Goal: Use online tool/utility: Utilize a website feature to perform a specific function

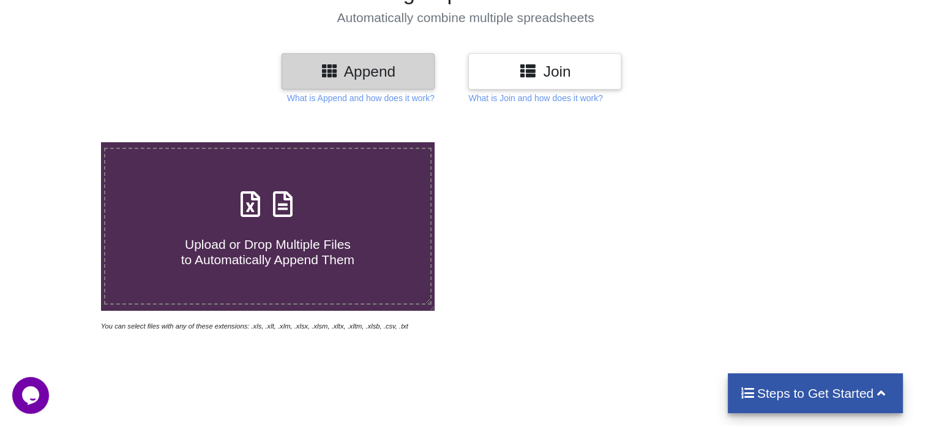
scroll to position [122, 0]
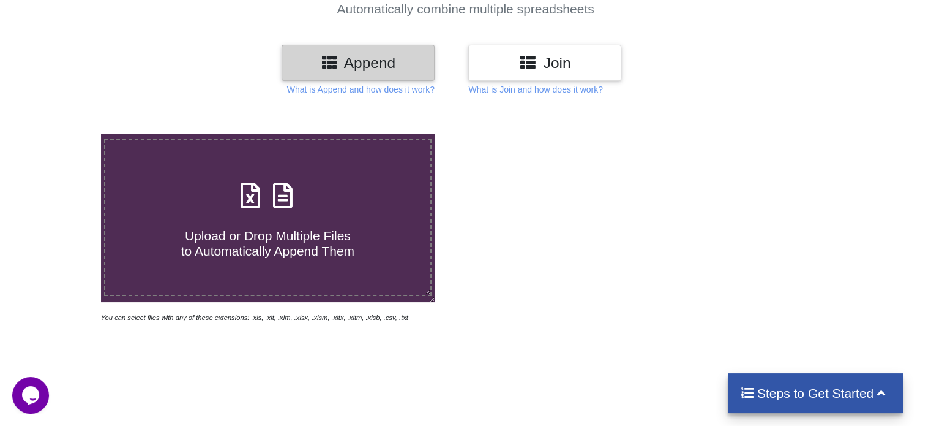
click at [284, 222] on h4 "Upload or Drop Multiple Files to Automatically Append Them" at bounding box center [267, 235] width 325 height 47
click at [64, 133] on input "Upload or Drop Multiple Files to Automatically Append Them" at bounding box center [64, 133] width 0 height 0
type input "C:\fakepath\168 MALL ISM Template for Branch -.xlsx"
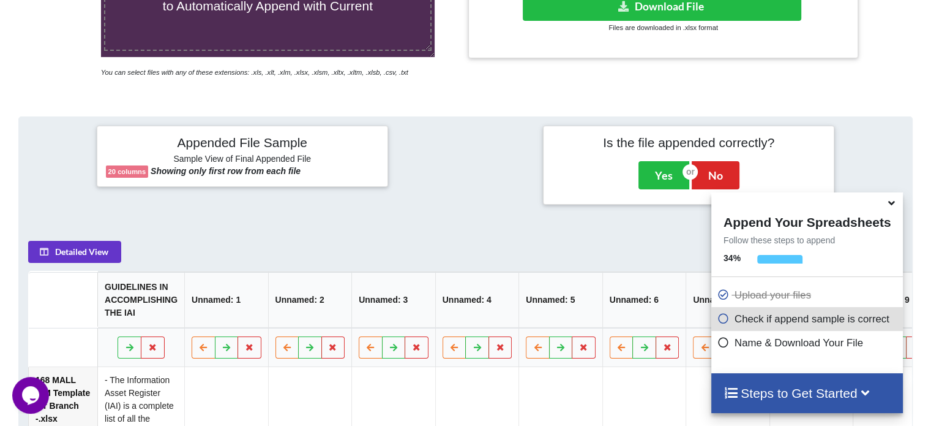
scroll to position [361, 0]
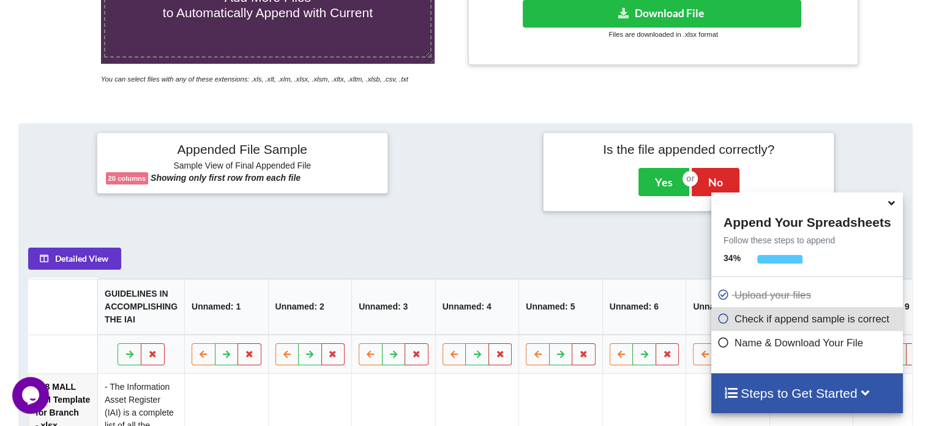
click at [893, 205] on icon at bounding box center [891, 200] width 13 height 11
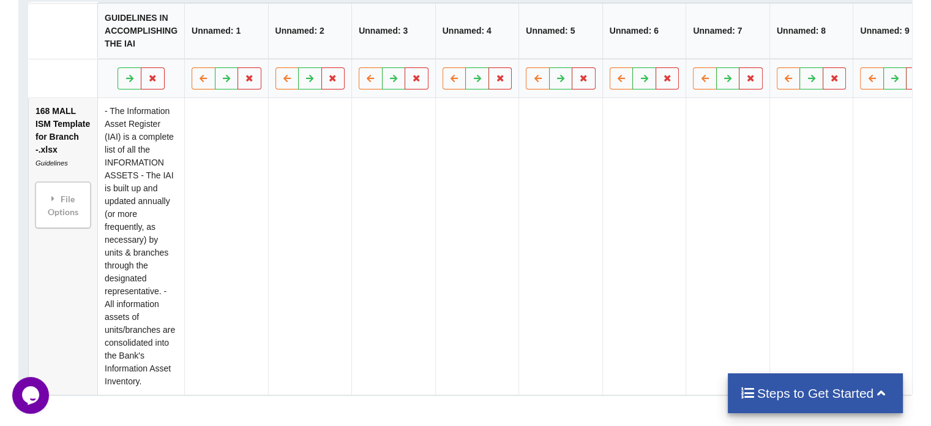
scroll to position [432, 0]
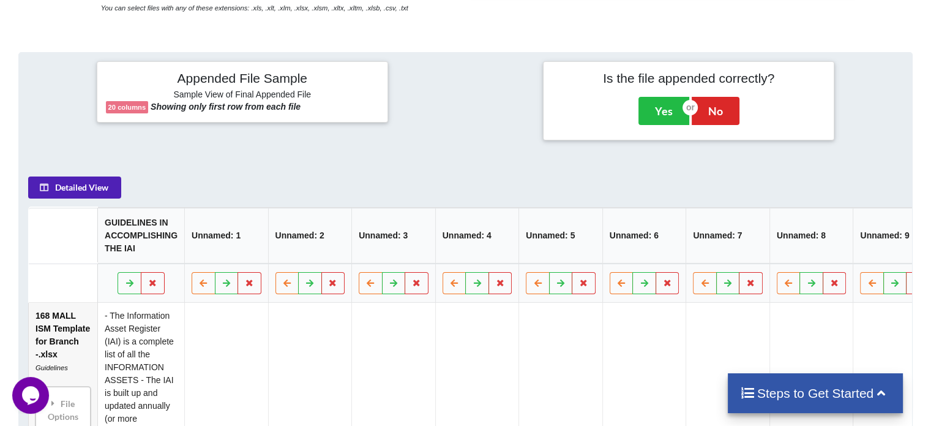
click at [54, 193] on button "Detailed View" at bounding box center [74, 187] width 93 height 22
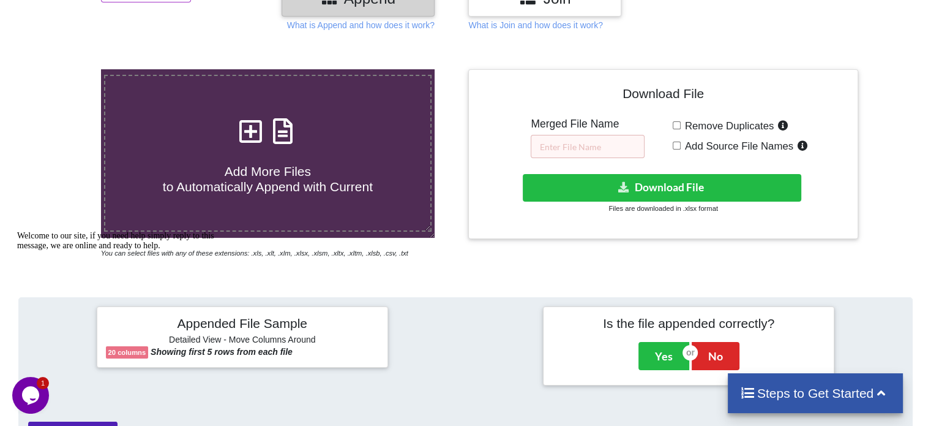
scroll to position [24, 0]
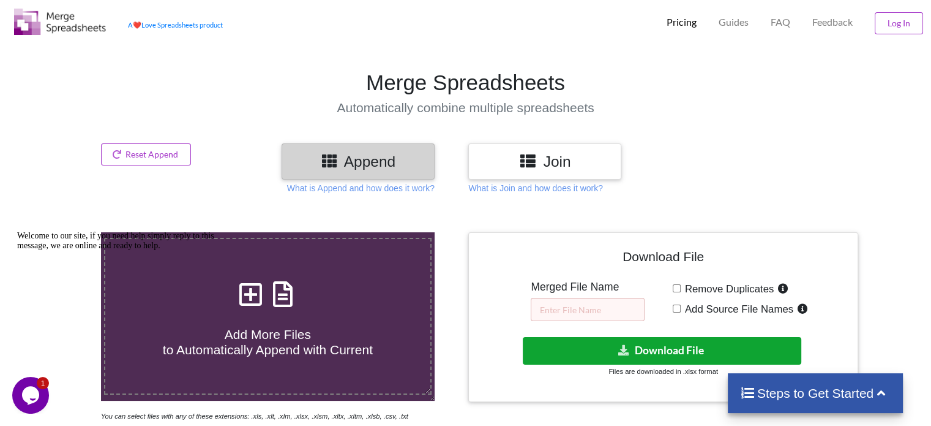
click at [647, 347] on button "Download File" at bounding box center [662, 351] width 279 height 28
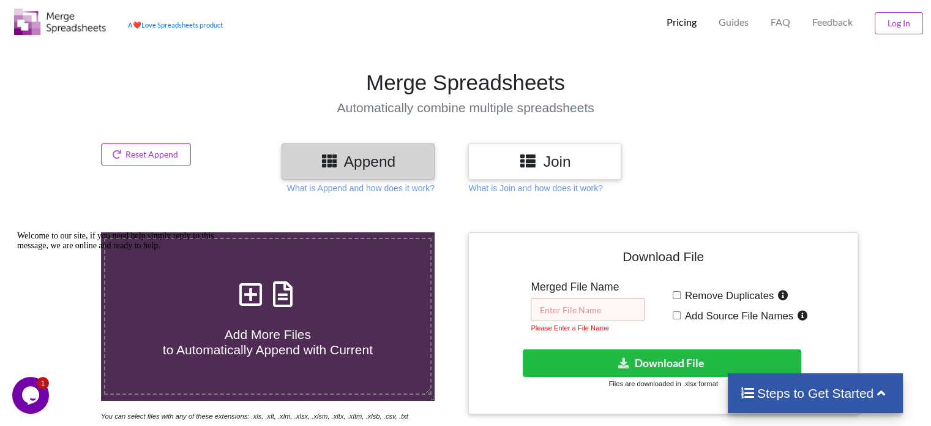
click at [577, 310] on input "text" at bounding box center [588, 309] width 114 height 23
type input "m"
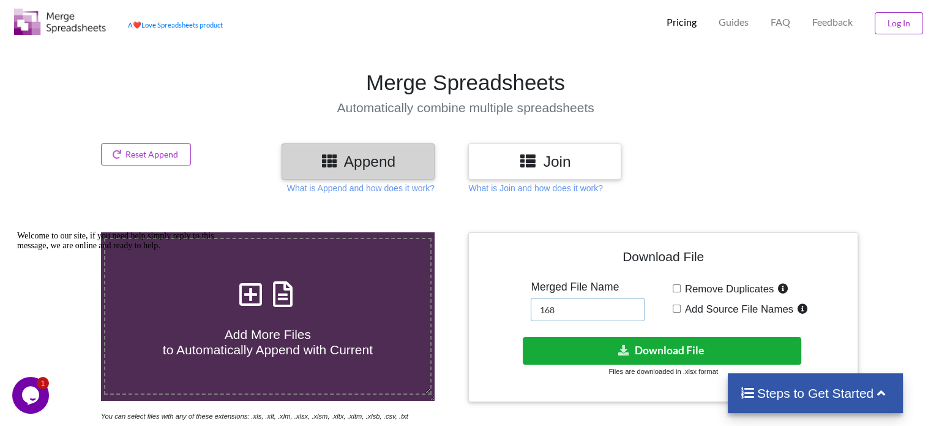
type input "168"
click at [585, 350] on button "Download File" at bounding box center [662, 351] width 279 height 28
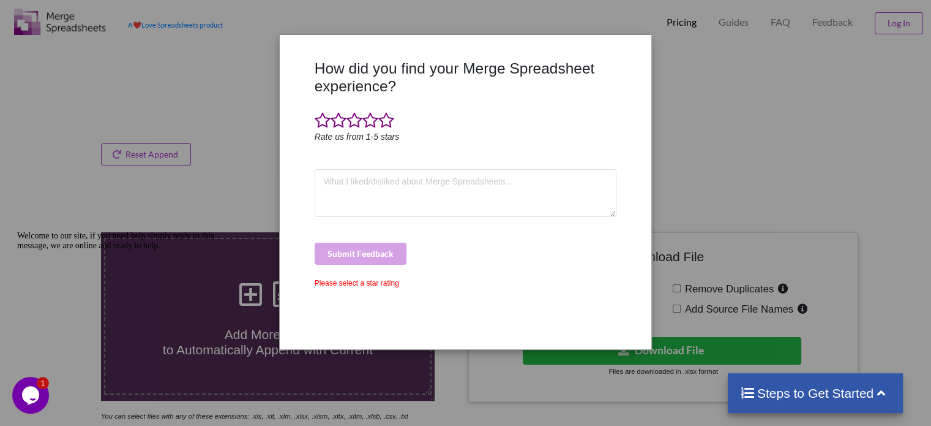
click at [735, 117] on div "How did you find your Merge Spreadsheet experience? Rate us from 1-5 stars Subm…" at bounding box center [465, 213] width 931 height 426
click at [384, 127] on span at bounding box center [386, 120] width 16 height 17
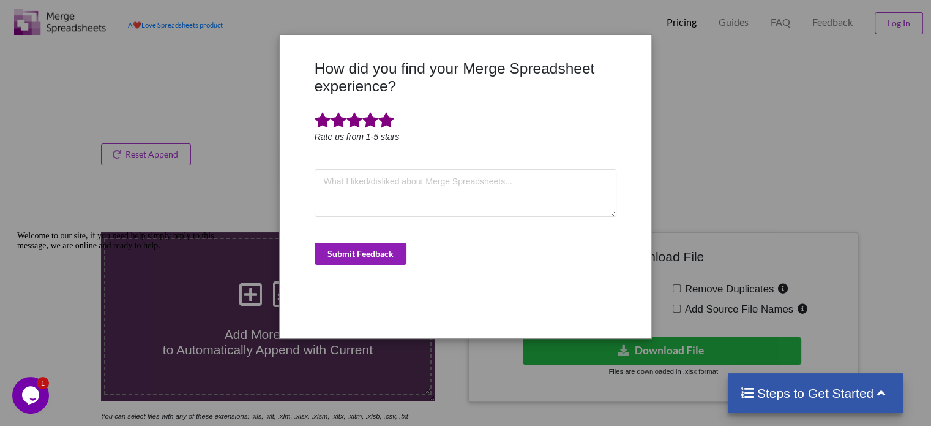
click at [376, 244] on button "Submit Feedback" at bounding box center [361, 253] width 92 height 22
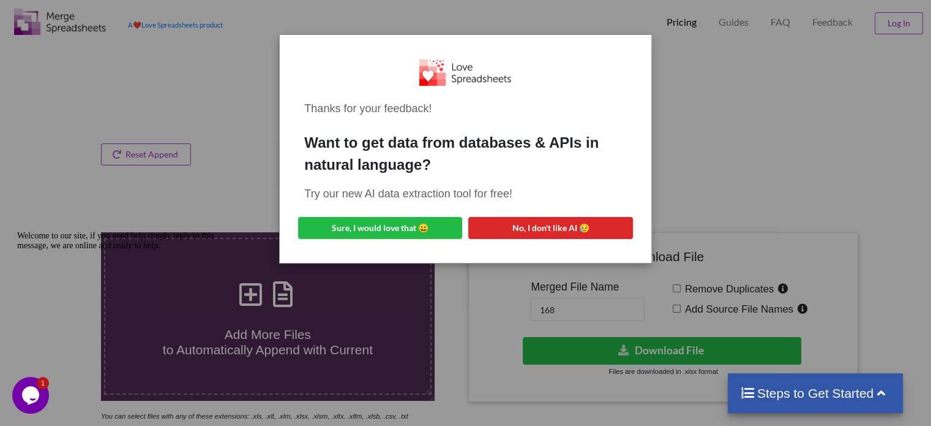
click at [457, 276] on div "Thanks for your feedback! Want to get data from databases & APIs in natural lan…" at bounding box center [465, 213] width 931 height 426
click at [505, 212] on div "Thanks for your feedback! Want to get data from databases & APIs in natural lan…" at bounding box center [465, 149] width 351 height 209
click at [506, 230] on button "No, I don't like AI 😥" at bounding box center [550, 228] width 164 height 22
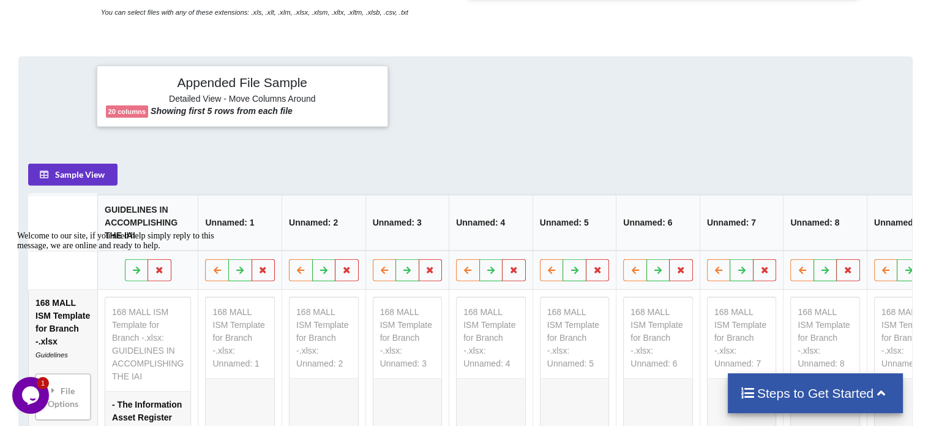
scroll to position [387, 0]
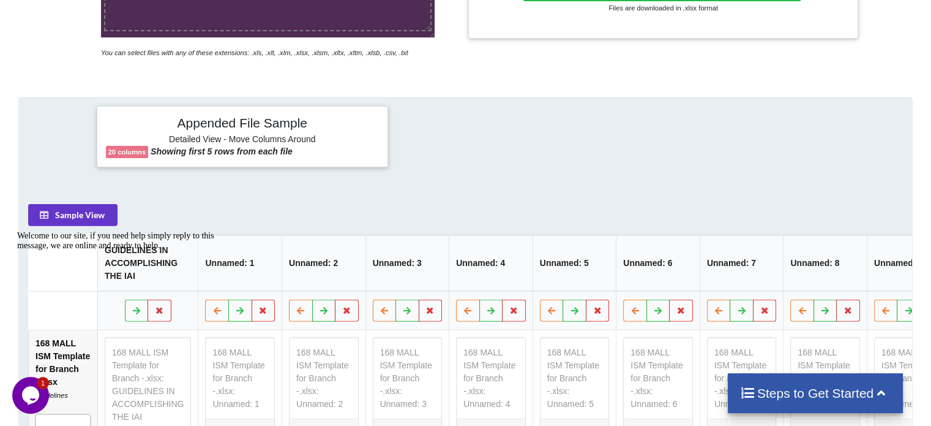
click at [110, 155] on b "20 columns" at bounding box center [127, 151] width 38 height 7
click at [97, 221] on button "Sample View" at bounding box center [72, 214] width 89 height 22
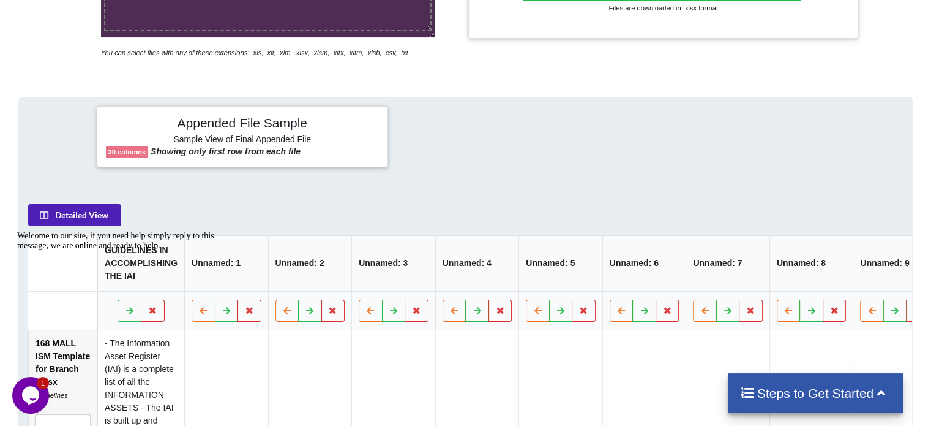
click at [97, 221] on button "Detailed View" at bounding box center [74, 214] width 93 height 22
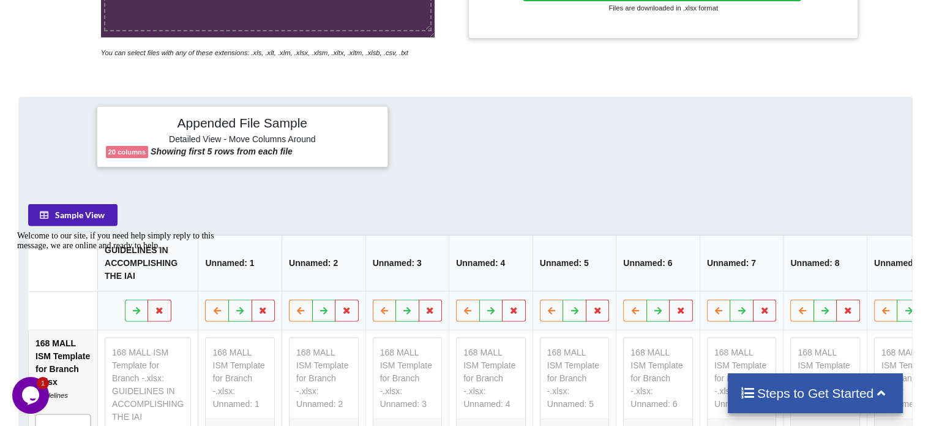
click at [97, 221] on button "Sample View" at bounding box center [72, 214] width 89 height 22
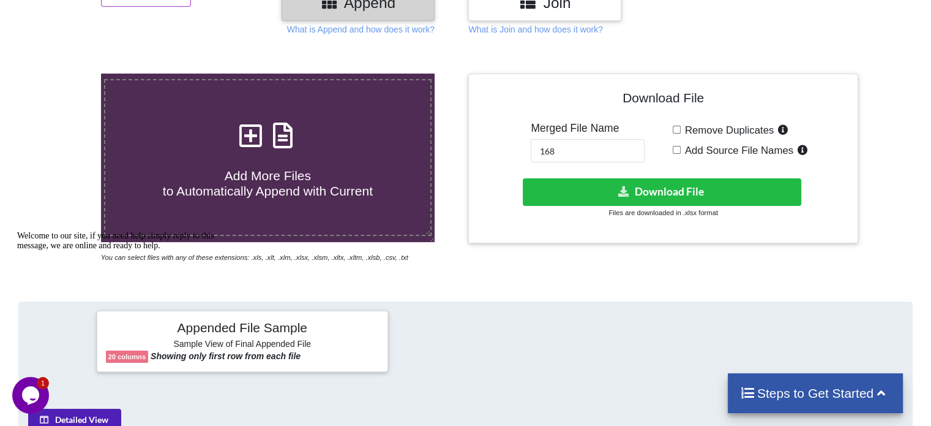
scroll to position [101, 0]
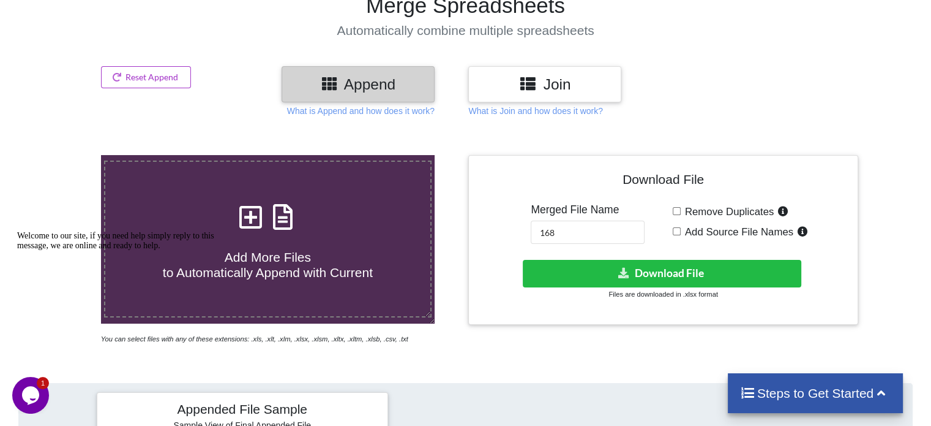
click at [558, 84] on h3 "Join" at bounding box center [545, 84] width 135 height 18
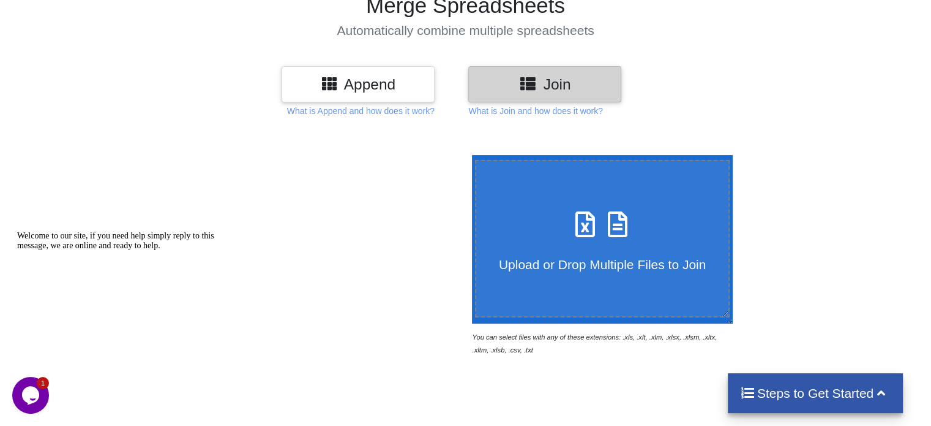
scroll to position [142, 0]
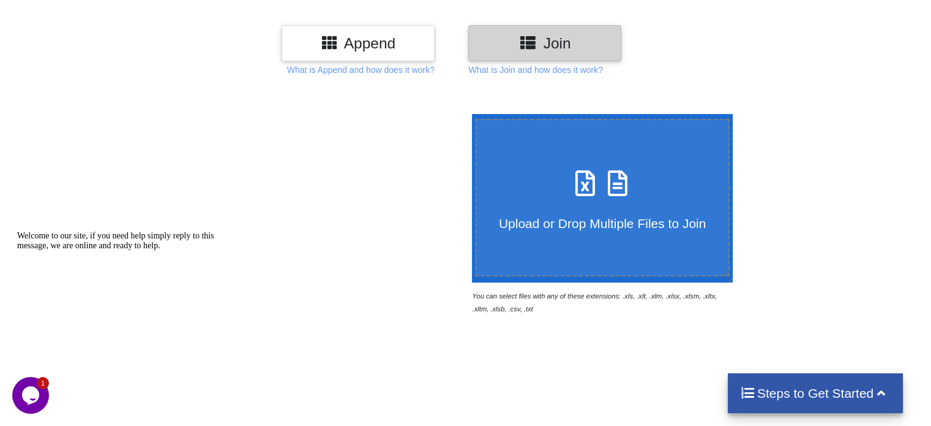
click at [602, 170] on icon at bounding box center [617, 177] width 31 height 26
click at [469, 114] on input "Upload or Drop Multiple Files to Join" at bounding box center [469, 114] width 0 height 0
type input "C:\fakepath\168 MALL ISM Template for Branch -.xlsx"
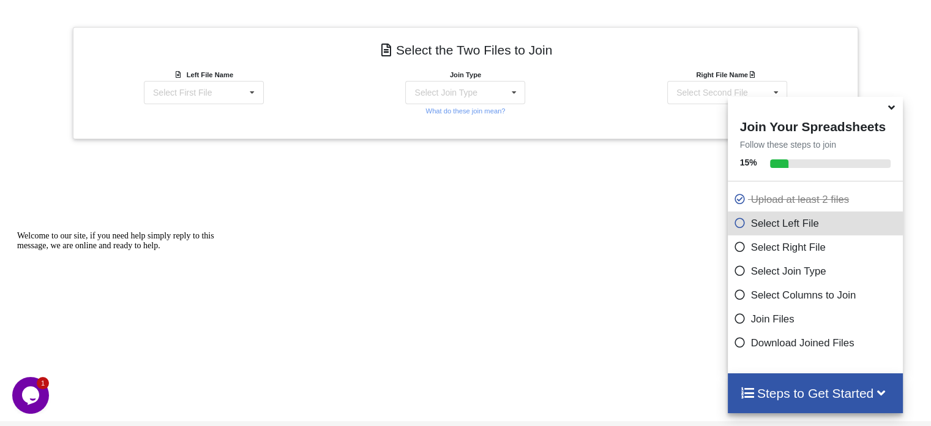
scroll to position [532, 0]
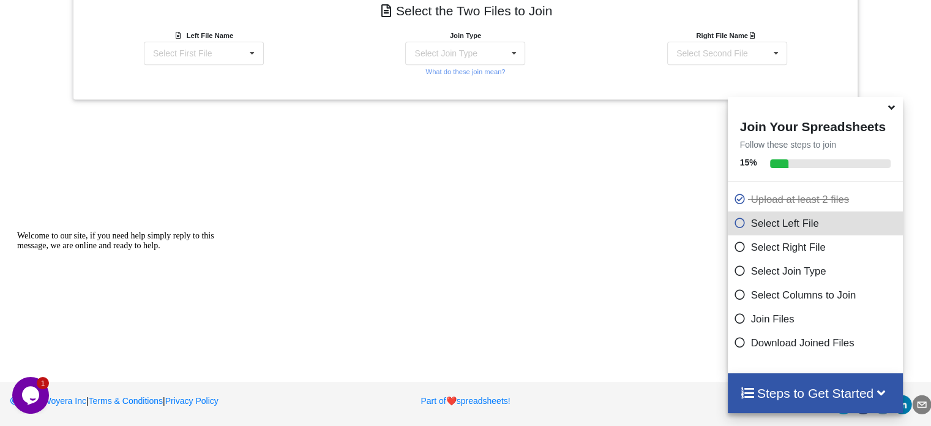
click at [890, 111] on icon at bounding box center [891, 105] width 13 height 11
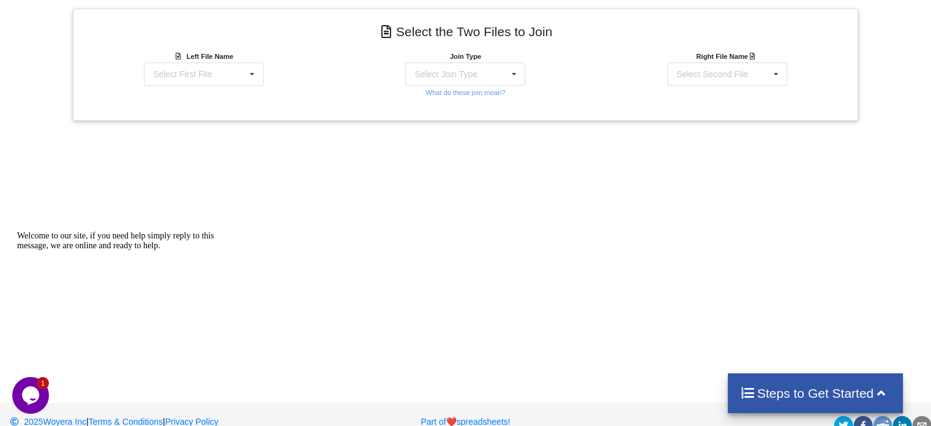
scroll to position [466, 0]
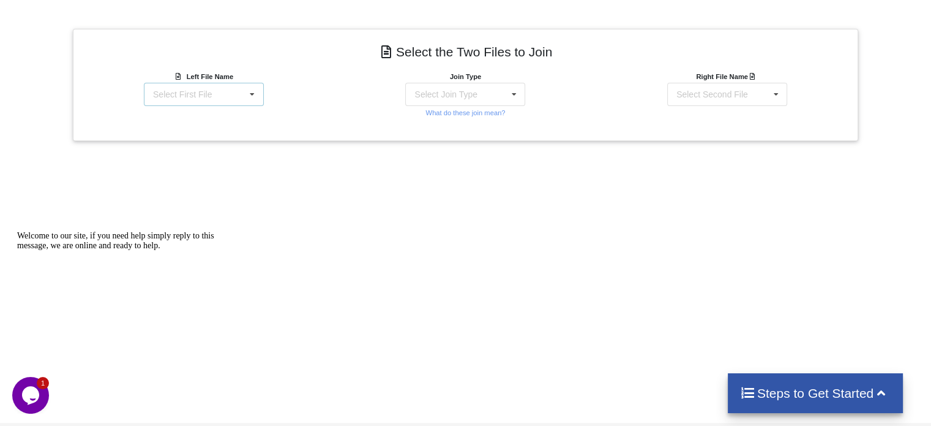
click at [223, 97] on div "Select First File 168 MALL ISM Template for Branch -.xlsx : Guidelines 999 MALL…" at bounding box center [204, 94] width 120 height 23
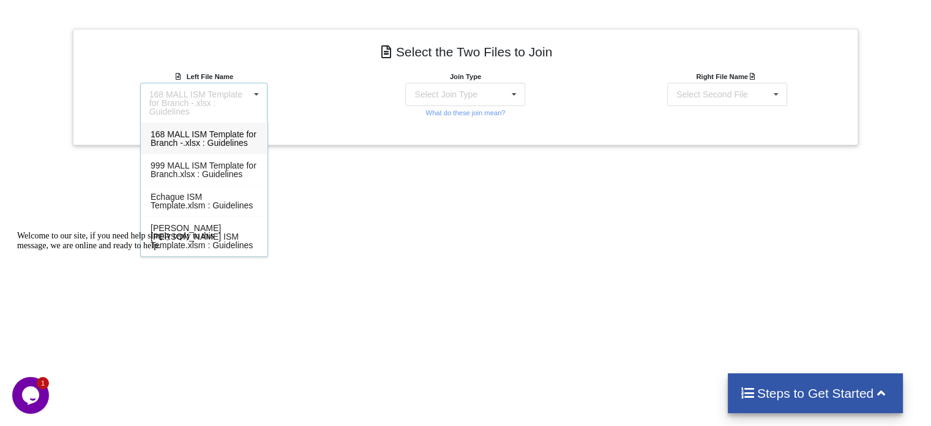
click at [318, 110] on div "Left File Name 168 MALL ISM Template for Branch -.xlsx : Guidelines 168 MALL IS…" at bounding box center [204, 96] width 262 height 53
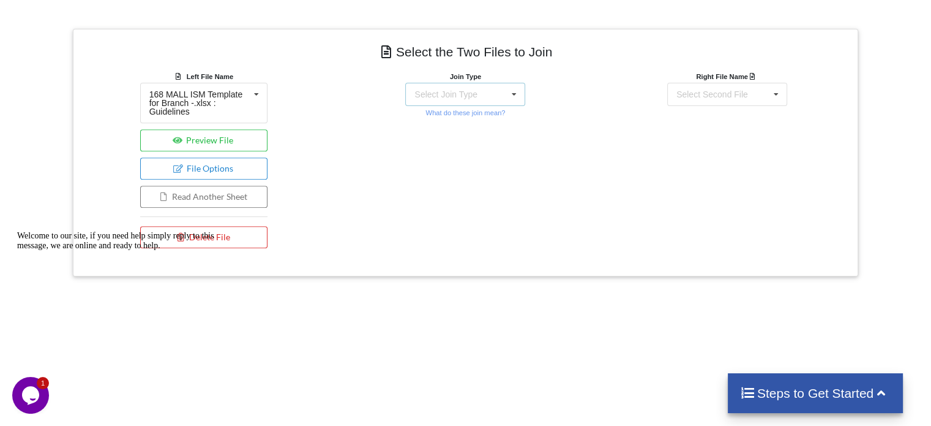
click at [493, 99] on div "Select Join Type INNER JOIN LEFT JOIN RIGHT JOIN FULL JOIN" at bounding box center [465, 94] width 120 height 23
click at [449, 203] on span "FULL JOIN" at bounding box center [457, 206] width 43 height 10
click at [710, 90] on div "Select Second File" at bounding box center [713, 94] width 72 height 9
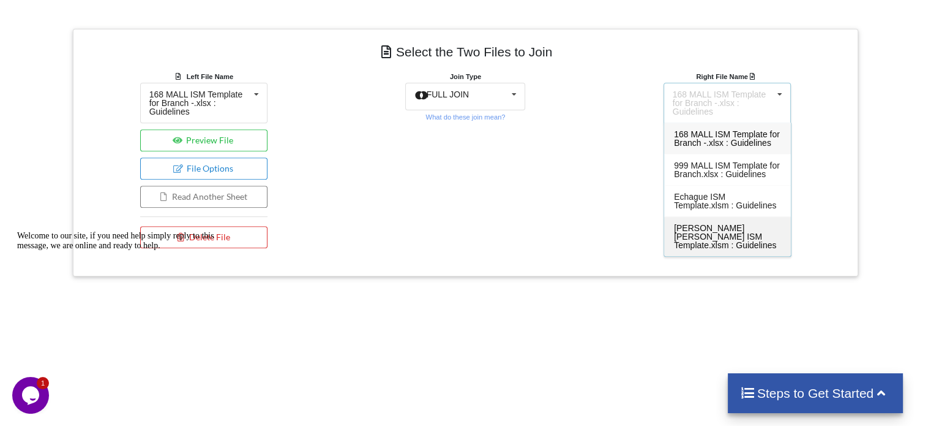
click at [692, 223] on span "[PERSON_NAME] [PERSON_NAME] ISM Template.xlsm : Guidelines" at bounding box center [725, 236] width 102 height 27
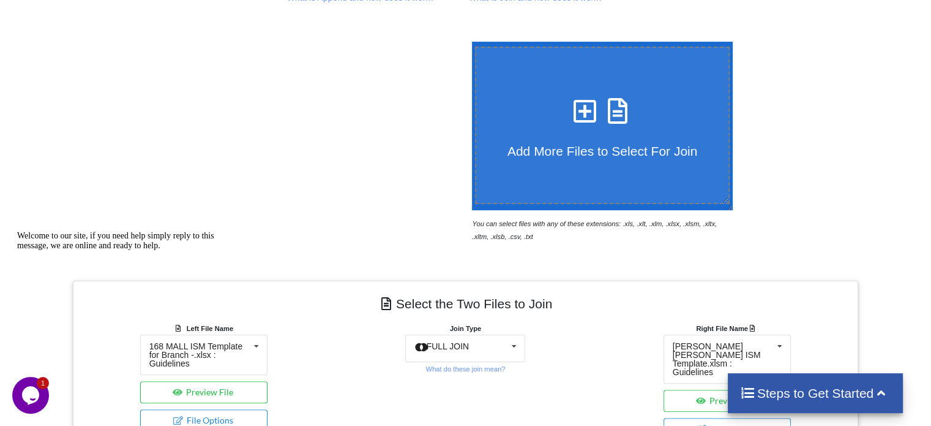
scroll to position [140, 0]
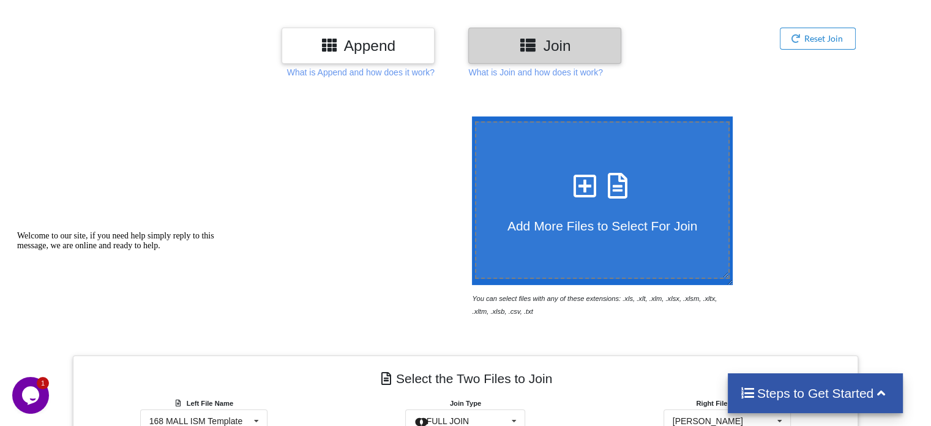
click at [370, 50] on h3 "Append" at bounding box center [358, 46] width 135 height 18
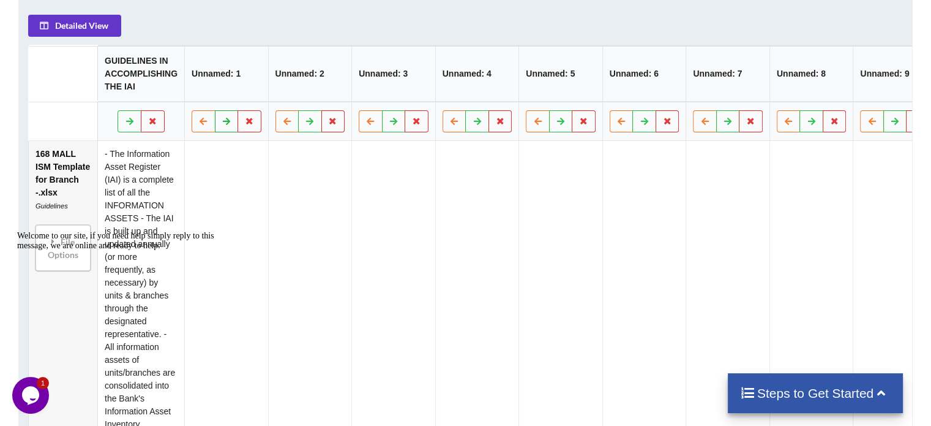
scroll to position [537, 0]
